Goal: Navigation & Orientation: Find specific page/section

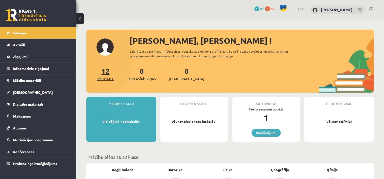
click at [104, 77] on span "Priekšmeti" at bounding box center [105, 79] width 17 height 5
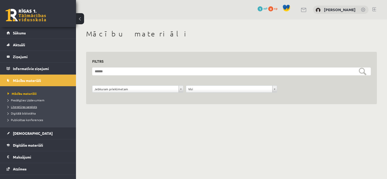
click at [32, 106] on span "Literatūras saraksts" at bounding box center [22, 107] width 29 height 4
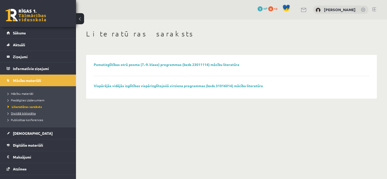
click at [28, 113] on span "Digitālā bibliotēka" at bounding box center [22, 114] width 28 height 4
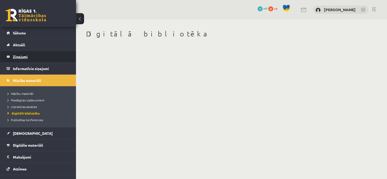
click at [27, 55] on legend "Ziņojumi 0" at bounding box center [41, 57] width 57 height 12
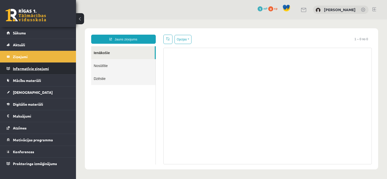
click at [27, 67] on legend "Informatīvie ziņojumi 0" at bounding box center [41, 69] width 57 height 12
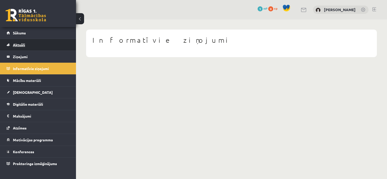
click at [38, 43] on link "Aktuāli" at bounding box center [38, 45] width 63 height 12
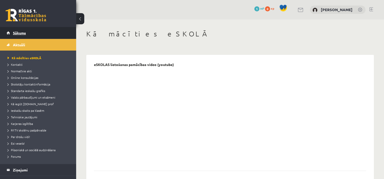
click at [40, 34] on link "Sākums" at bounding box center [38, 33] width 63 height 12
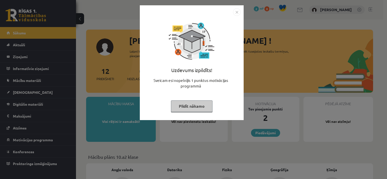
click at [204, 101] on button "Pildīt nākamo" at bounding box center [192, 107] width 42 height 12
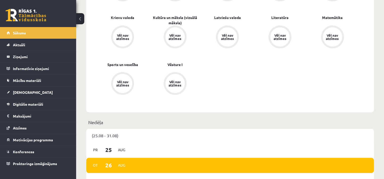
scroll to position [152, 0]
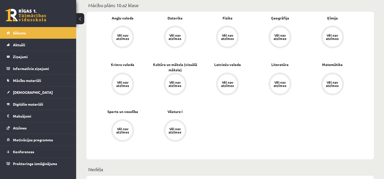
click at [123, 34] on div "Vēl nav atzīmes" at bounding box center [122, 37] width 14 height 7
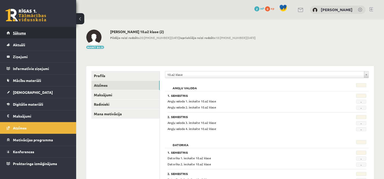
click at [38, 31] on link "Sākums" at bounding box center [38, 33] width 63 height 12
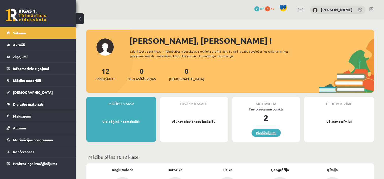
click at [262, 133] on link "Piedāvājumi" at bounding box center [265, 133] width 29 height 8
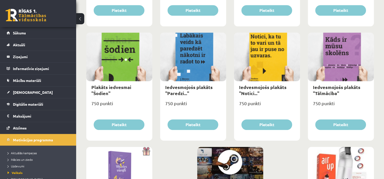
scroll to position [517, 0]
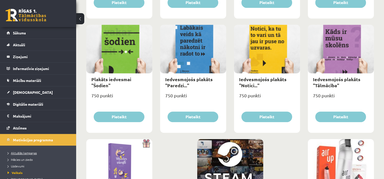
click at [21, 151] on span "Aktuālās kampaņas" at bounding box center [22, 153] width 29 height 4
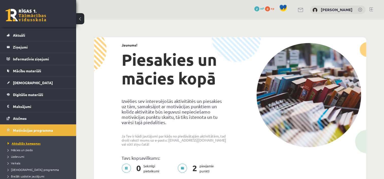
scroll to position [10, 0]
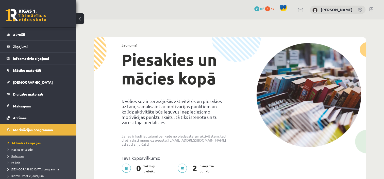
click at [20, 155] on span "Uzdevumi" at bounding box center [16, 156] width 17 height 4
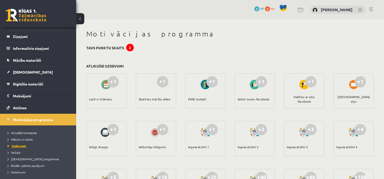
scroll to position [30, 0]
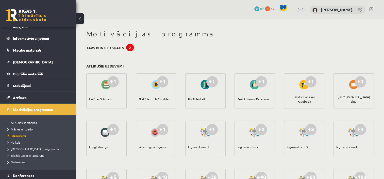
click at [366, 38] on h1 "Motivācijas programma" at bounding box center [229, 34] width 287 height 9
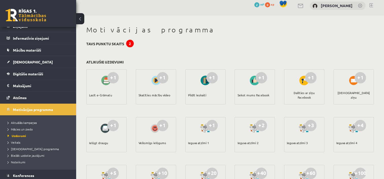
scroll to position [0, 0]
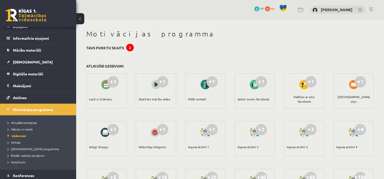
click at [107, 85] on div at bounding box center [106, 85] width 14 height 12
click at [104, 100] on div "Lasīt e-Grāmatu" at bounding box center [100, 99] width 23 height 18
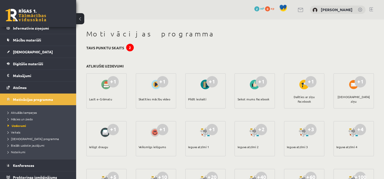
scroll to position [44, 0]
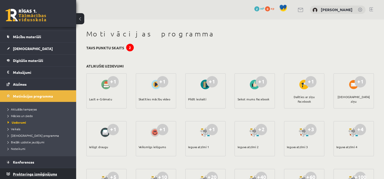
click at [41, 172] on span "Proktoringa izmēģinājums" at bounding box center [35, 174] width 44 height 5
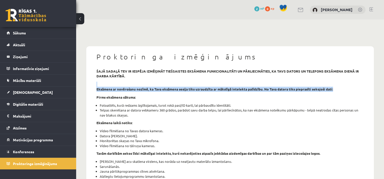
drag, startPoint x: 383, startPoint y: 80, endPoint x: 382, endPoint y: 91, distance: 11.2
drag, startPoint x: 382, startPoint y: 91, endPoint x: 386, endPoint y: 85, distance: 7.0
click at [383, 85] on html "0 Dāvanas 2 mP 0 xp [PERSON_NAME] Sākums Aktuāli Kā mācīties eSKOLĀ Kontakti No…" at bounding box center [192, 89] width 384 height 179
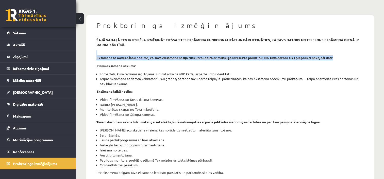
scroll to position [32, 0]
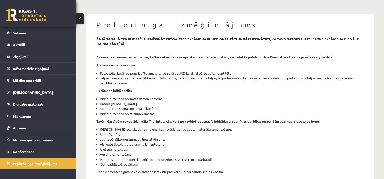
click at [357, 111] on li "Monitorētas skaņas no Tava mikrofona." at bounding box center [232, 108] width 264 height 5
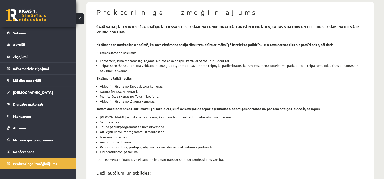
scroll to position [0, 0]
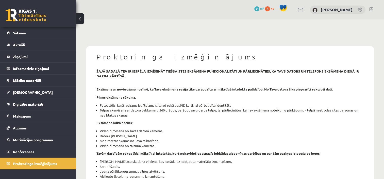
click at [371, 9] on link at bounding box center [371, 9] width 4 height 4
